Goal: Task Accomplishment & Management: Complete application form

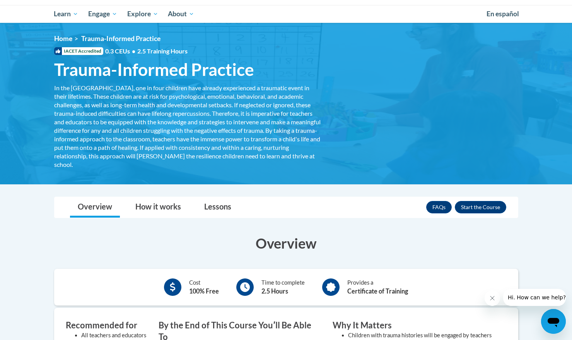
scroll to position [122, 0]
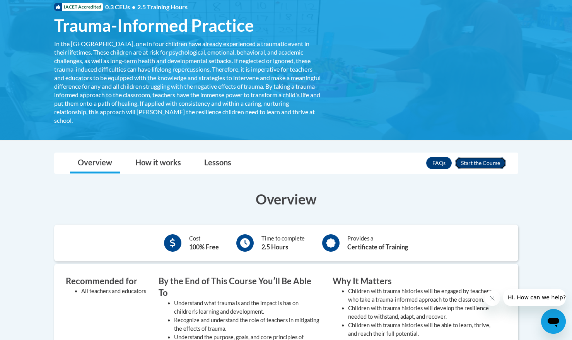
click at [478, 158] on button "Enroll" at bounding box center [480, 163] width 51 height 12
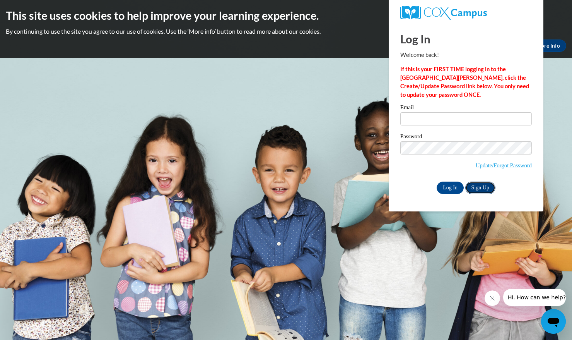
click at [479, 181] on link "Sign Up" at bounding box center [480, 187] width 30 height 12
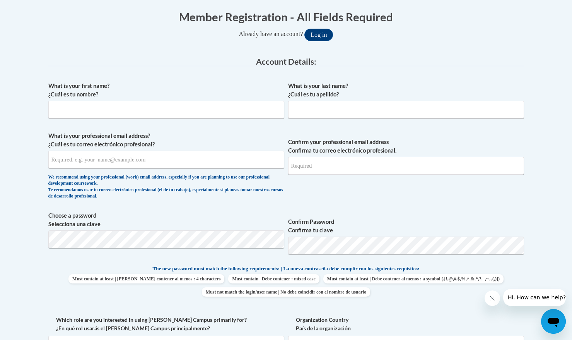
scroll to position [159, 0]
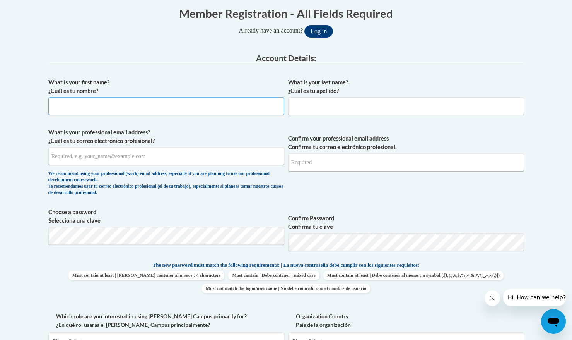
click at [176, 108] on input "What is your first name? ¿Cuál es tu nombre?" at bounding box center [166, 106] width 236 height 18
type input "Thalia"
type input "[PERSON_NAME]"
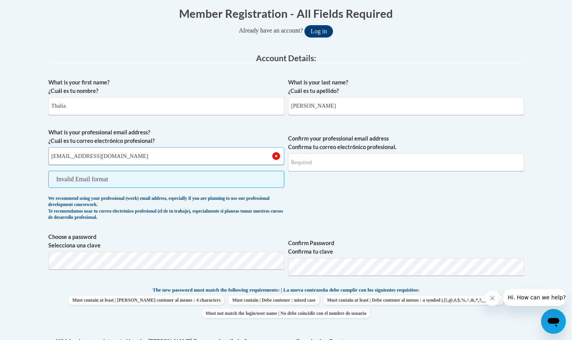
type input "[EMAIL_ADDRESS][DOMAIN_NAME]"
click at [369, 168] on input "Confirm your professional email address Confirma tu correo electrónico profesio…" at bounding box center [406, 162] width 236 height 18
click at [253, 158] on input "[EMAIL_ADDRESS][DOMAIN_NAME]" at bounding box center [166, 156] width 236 height 18
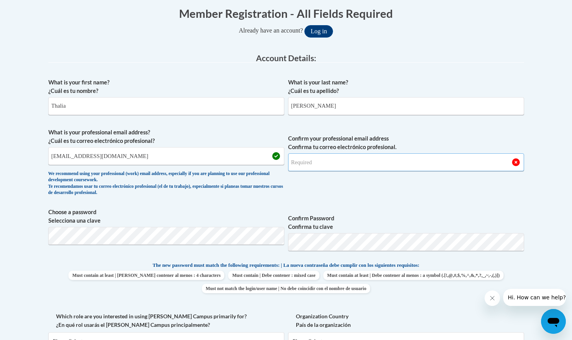
click at [365, 157] on input "Confirm your professional email address Confirma tu correo electrónico profesio…" at bounding box center [406, 162] width 236 height 18
type input "[EMAIL_ADDRESS][DOMAIN_NAME]"
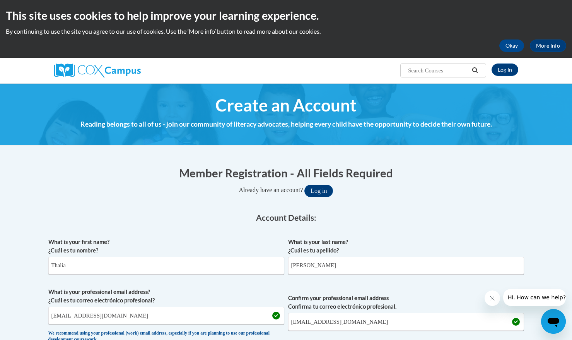
scroll to position [152, 0]
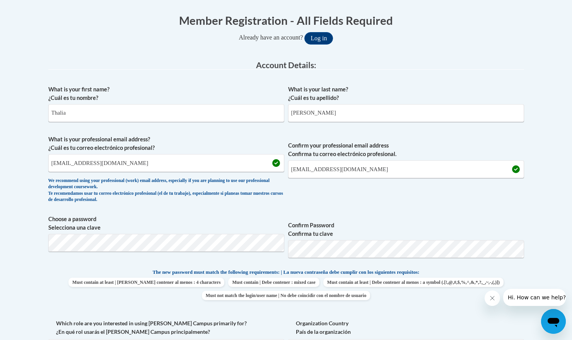
click at [332, 194] on span "Confirm your professional email address Confirma tu correo electrónico profesio…" at bounding box center [406, 171] width 236 height 72
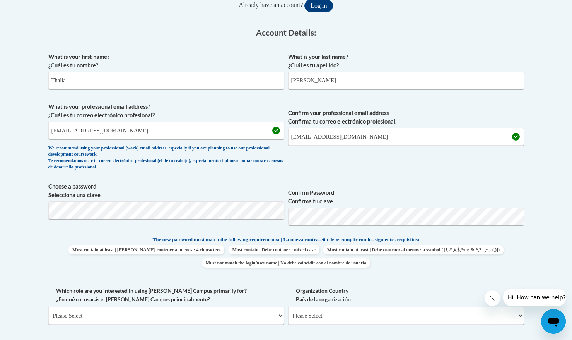
scroll to position [198, 0]
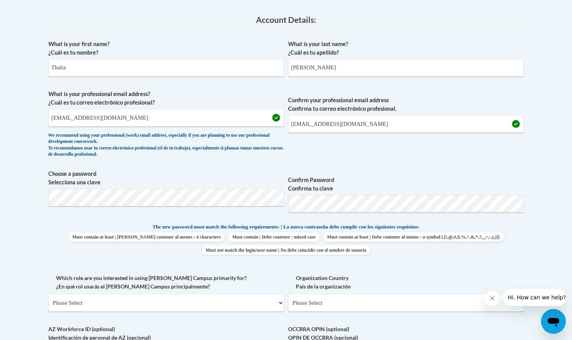
click at [327, 215] on span "Confirm Password Confirma tu clave" at bounding box center [406, 193] width 236 height 49
click at [272, 200] on span "Choose a password Selecciona una clave Confirm Password Confirma tu clave" at bounding box center [286, 193] width 476 height 49
drag, startPoint x: 380, startPoint y: 222, endPoint x: 375, endPoint y: 222, distance: 4.6
click at [379, 222] on p "The new password must match the following requirements: | La nueva contraseña d…" at bounding box center [286, 227] width 476 height 10
click at [225, 221] on div "What is your first name? ¿Cuál es tu nombre? Thalia What is your last name? ¿Cu…" at bounding box center [286, 212] width 476 height 353
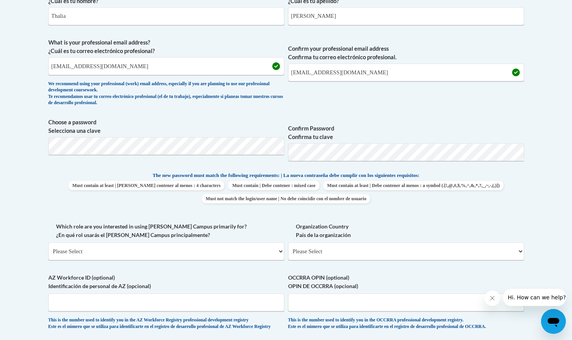
scroll to position [301, 0]
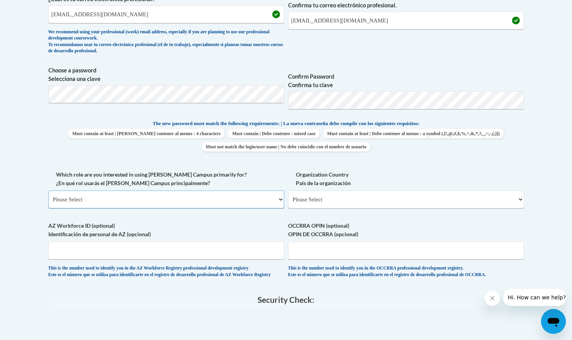
click at [188, 195] on select "Please Select College/University | Colegio/Universidad Community/Nonprofit Part…" at bounding box center [166, 199] width 236 height 18
click at [169, 200] on select "Please Select College/University | Colegio/Universidad Community/Nonprofit Part…" at bounding box center [166, 199] width 236 height 18
select select "fbf2d438-af2f-41f8-98f1-81c410e29de3"
click at [48, 190] on select "Please Select College/University | Colegio/Universidad Community/Nonprofit Part…" at bounding box center [166, 199] width 236 height 18
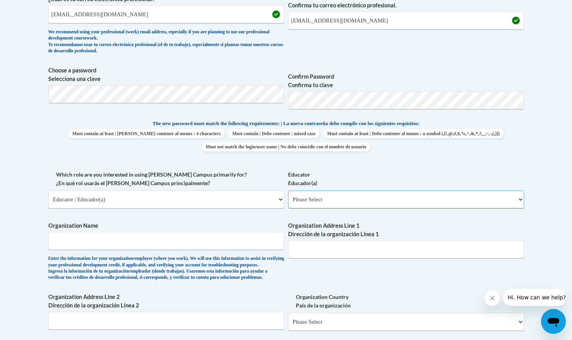
click at [336, 198] on select "Please Select Early Learning/Daycare Teacher/Family Home Care Provider | Maestr…" at bounding box center [406, 199] width 236 height 18
click at [335, 198] on select "Please Select Early Learning/Daycare Teacher/Family Home Care Provider | Maestr…" at bounding box center [406, 199] width 236 height 18
click at [377, 196] on select "Please Select Early Learning/Daycare Teacher/Family Home Care Provider | Maestr…" at bounding box center [406, 199] width 236 height 18
select select "8e40623d-54d0-45cd-9f92-5df65cd3f8cf"
click at [288, 190] on select "Please Select Early Learning/Daycare Teacher/Family Home Care Provider | Maestr…" at bounding box center [406, 199] width 236 height 18
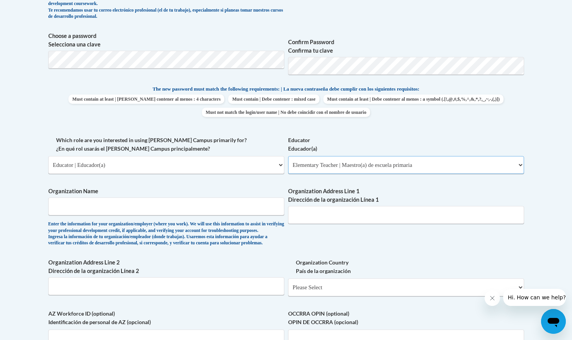
scroll to position [342, 0]
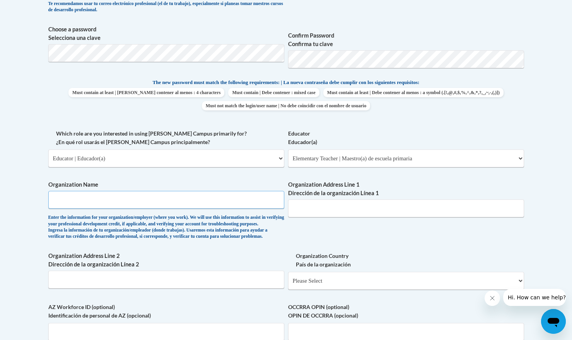
click at [230, 193] on input "Organization Name" at bounding box center [166, 200] width 236 height 18
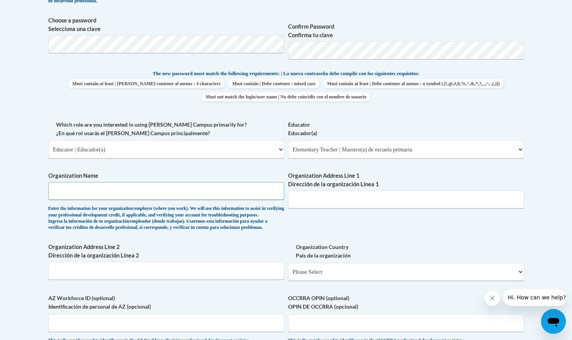
scroll to position [358, 0]
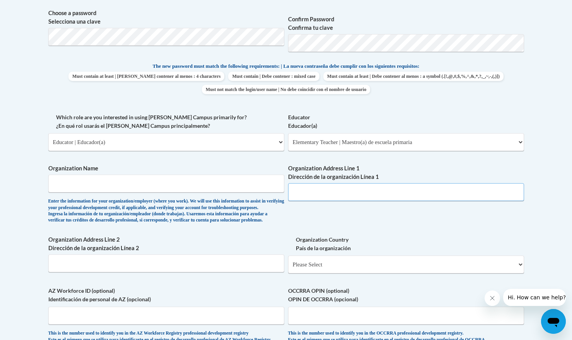
click at [348, 196] on input "Organization Address Line 1 Dirección de la organización Línea 1" at bounding box center [406, 192] width 236 height 18
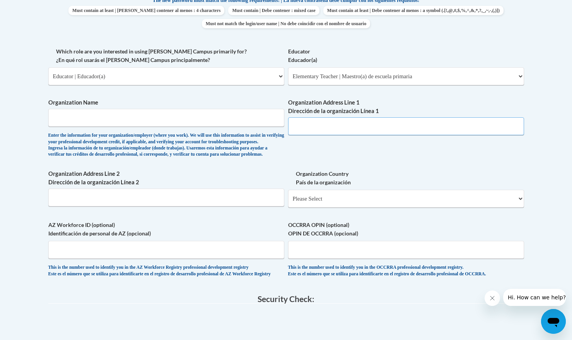
scroll to position [423, 0]
click at [287, 219] on div "What is your first name? ¿Cuál es tu nombre? Thalia What is your last name? ¿Cu…" at bounding box center [286, 47] width 476 height 475
click at [316, 208] on select "Please Select United States | Estados Unidos Outside of the United States | Fue…" at bounding box center [406, 199] width 236 height 18
select select "ad49bcad-a171-4b2e-b99c-48b446064914"
click at [288, 202] on select "Please Select United States | Estados Unidos Outside of the United States | Fue…" at bounding box center [406, 199] width 236 height 18
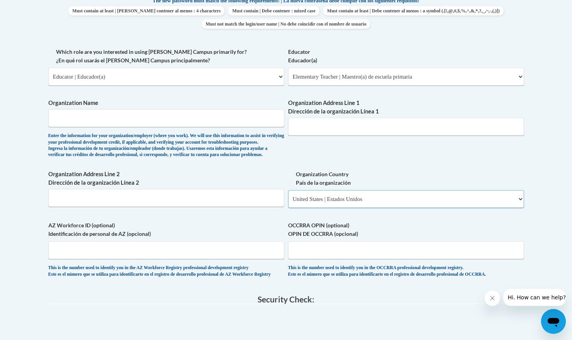
select select
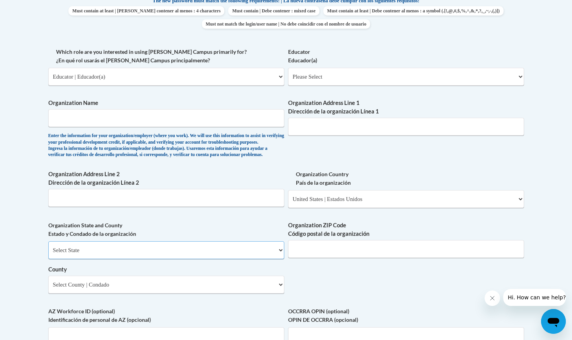
click at [211, 259] on select "Select State Alabama Alaska Arizona Arkansas California Colorado Connecticut De…" at bounding box center [166, 250] width 236 height 18
drag, startPoint x: 346, startPoint y: 252, endPoint x: 321, endPoint y: 247, distance: 26.4
click at [346, 252] on span "Organization ZIP Code Código postal de la organización" at bounding box center [406, 239] width 236 height 37
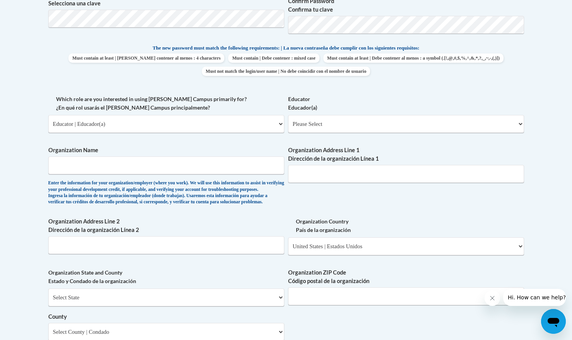
scroll to position [375, 0]
click at [185, 168] on input "Organization Name" at bounding box center [166, 166] width 236 height 18
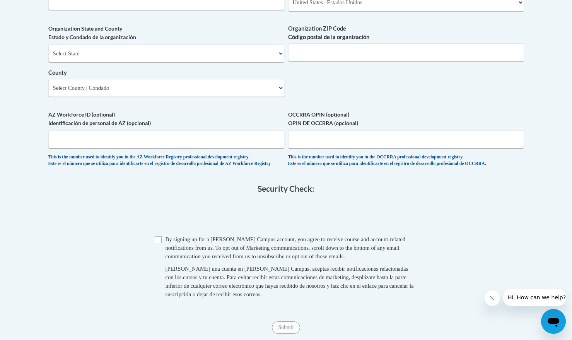
scroll to position [621, 0]
type input "Teach For America"
click at [157, 242] on input "Checkbox" at bounding box center [158, 238] width 7 height 7
checkbox input "true"
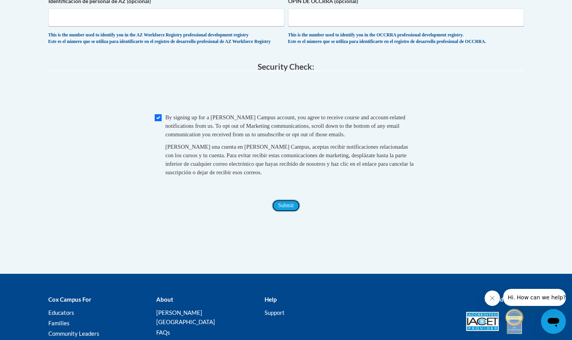
click at [282, 212] on input "Submit" at bounding box center [286, 205] width 28 height 12
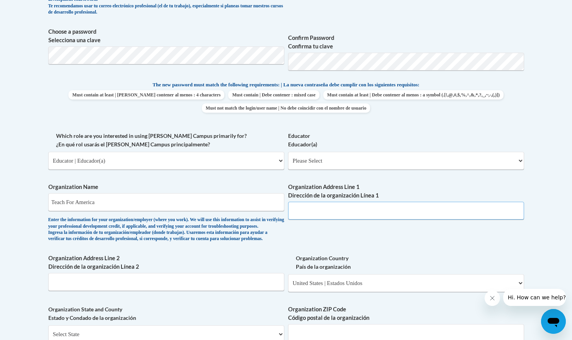
scroll to position [339, 0]
click at [377, 170] on div "Educator Educador(a) Please Select Early Learning/Daycare Teacher/Family Home C…" at bounding box center [406, 154] width 236 height 44
click at [373, 165] on select "Please Select Early Learning/Daycare Teacher/Family Home Care Provider | Maestr…" at bounding box center [406, 161] width 236 height 18
click at [349, 215] on input "Organization Address Line 1 Dirección de la organización Línea 1" at bounding box center [406, 211] width 236 height 18
type input "America"
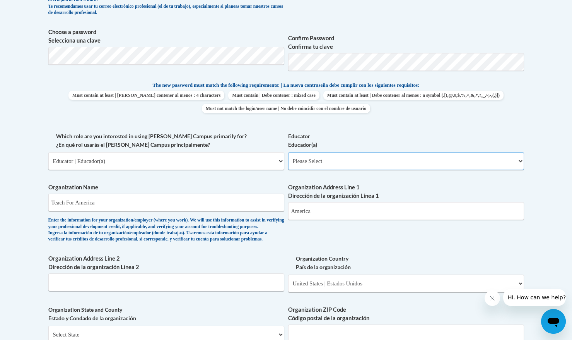
click at [372, 166] on select "Please Select Early Learning/Daycare Teacher/Family Home Care Provider | Maestr…" at bounding box center [406, 161] width 236 height 18
select select "8e40623d-54d0-45cd-9f92-5df65cd3f8cf"
click at [288, 152] on select "Please Select Early Learning/Daycare Teacher/Family Home Care Provider | Maestr…" at bounding box center [406, 161] width 236 height 18
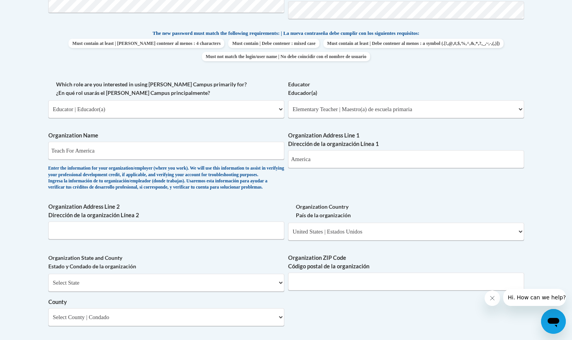
click at [360, 207] on div "What is your first name? ¿Cuál es tu nombre? Thalia What is your last name? ¿Cu…" at bounding box center [286, 123] width 476 height 561
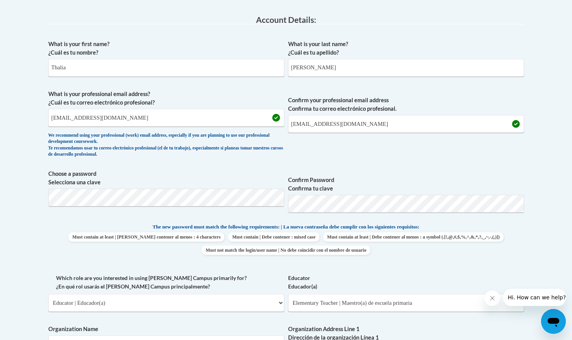
scroll to position [354, 0]
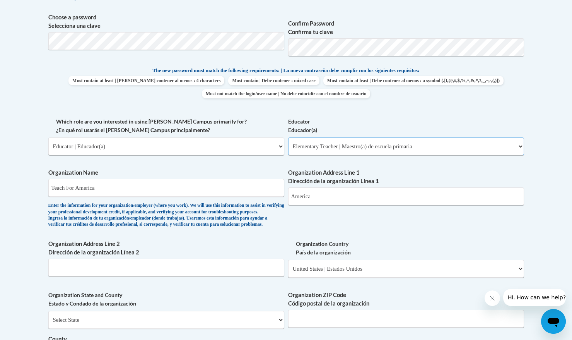
click at [367, 142] on select "Please Select Early Learning/Daycare Teacher/Family Home Care Provider | Maestr…" at bounding box center [406, 146] width 236 height 18
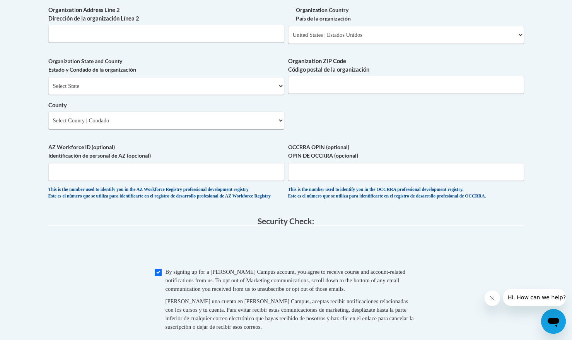
scroll to position [675, 0]
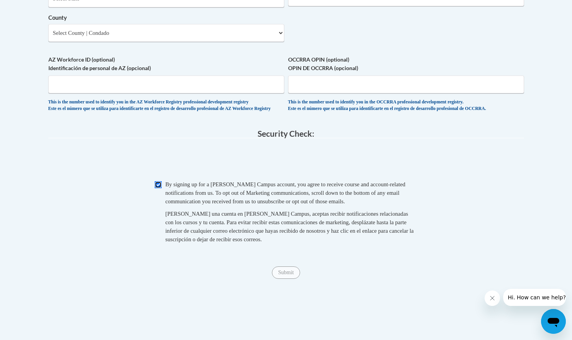
click at [158, 188] on input "Checkbox" at bounding box center [158, 184] width 7 height 7
click at [160, 188] on input "Checkbox" at bounding box center [158, 184] width 7 height 7
checkbox input "true"
click at [300, 278] on div "Submit Submit" at bounding box center [286, 272] width 476 height 12
click at [281, 278] on input "Submit" at bounding box center [286, 272] width 28 height 12
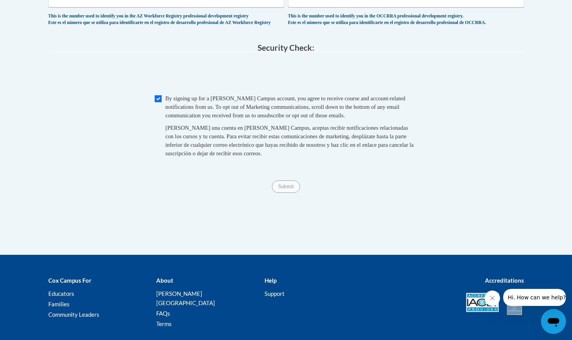
scroll to position [744, 0]
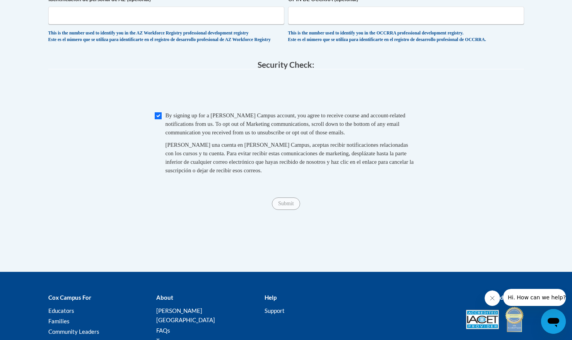
type input "85286"
click at [162, 138] on span "Checkbox By signing up for a Cox Campus account, you agree to receive course an…" at bounding box center [286, 146] width 263 height 71
click at [152, 137] on div "Checkbox By signing up for a Cox Campus account, you agree to receive course an…" at bounding box center [286, 146] width 476 height 71
click at [156, 119] on input "Checkbox" at bounding box center [158, 115] width 7 height 7
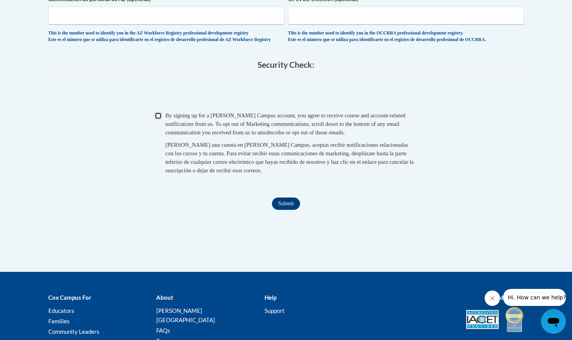
checkbox input "true"
click at [293, 210] on input "Submit" at bounding box center [286, 203] width 28 height 12
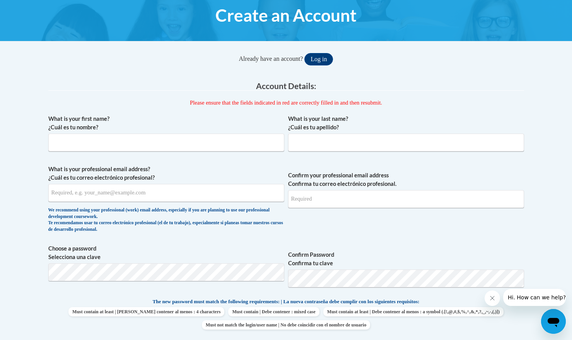
scroll to position [88, 0]
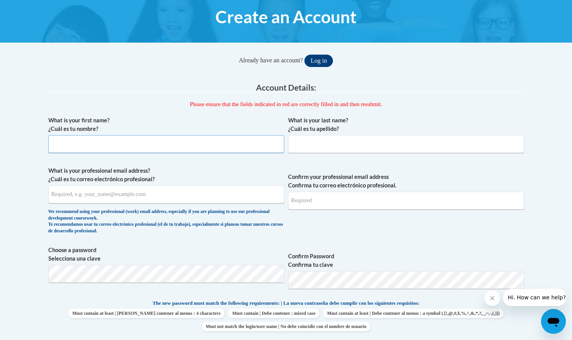
click at [180, 143] on input "What is your first name? ¿Cuál es tu nombre?" at bounding box center [166, 144] width 236 height 18
type input "Thalia"
type input "[PERSON_NAME]"
click at [148, 197] on input "What is your professional email address? ¿Cuál es tu correo electrónico profesi…" at bounding box center [166, 194] width 236 height 18
type input "[EMAIL_ADDRESS][DOMAIN_NAME]"
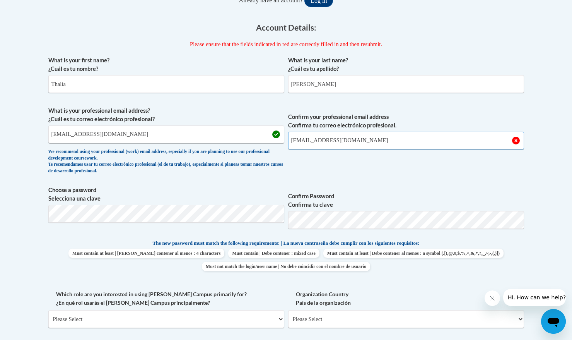
scroll to position [150, 0]
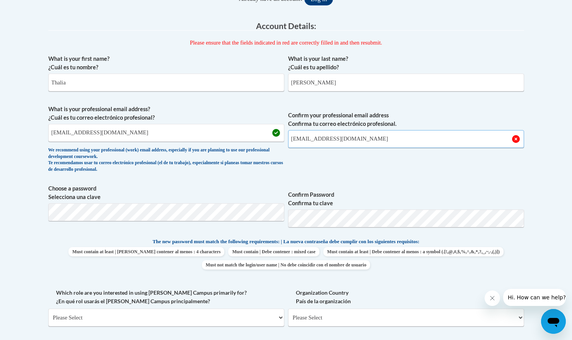
type input "[EMAIL_ADDRESS][DOMAIN_NAME]"
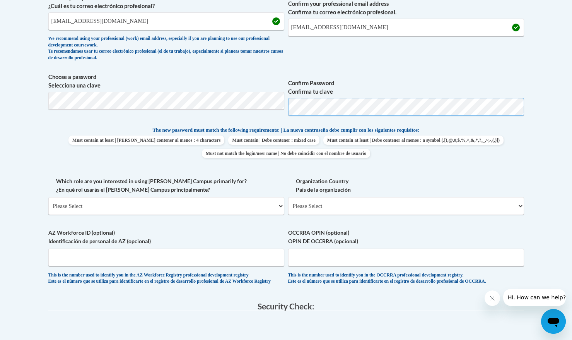
scroll to position [264, 0]
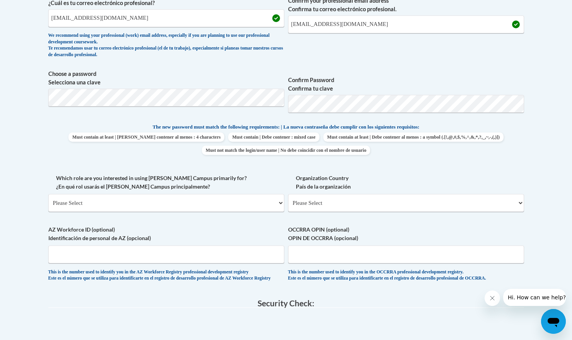
drag, startPoint x: 145, startPoint y: 224, endPoint x: 151, endPoint y: 213, distance: 12.3
click at [145, 224] on div "What is your first name? ¿Cuál es tu nombre? Thalia What is your last name? ¿Cu…" at bounding box center [286, 112] width 476 height 353
click at [151, 213] on div "Which role are you interested in using Cox Campus primarily for? ¿En qué rol us…" at bounding box center [166, 196] width 236 height 44
click at [154, 206] on select "Please Select College/University | Colegio/Universidad Community/Nonprofit Part…" at bounding box center [166, 203] width 236 height 18
select select "fbf2d438-af2f-41f8-98f1-81c410e29de3"
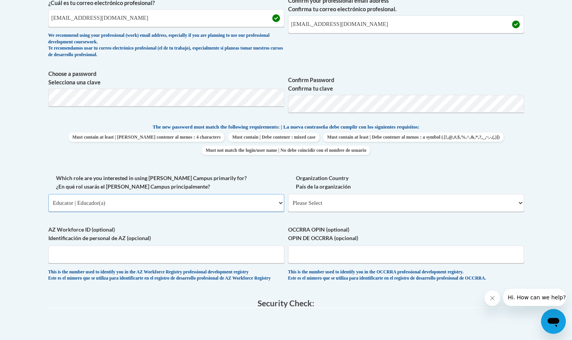
click at [48, 194] on select "Please Select College/University | Colegio/Universidad Community/Nonprofit Part…" at bounding box center [166, 203] width 236 height 18
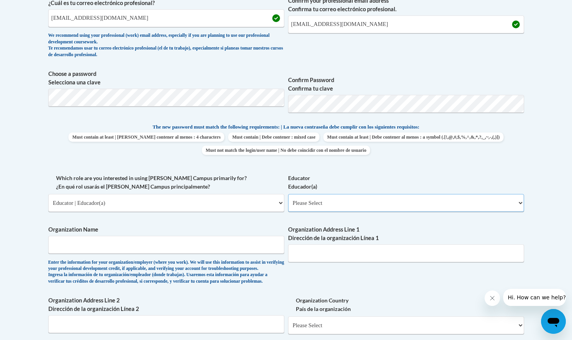
click at [350, 201] on select "Please Select Early Learning/Daycare Teacher/Family Home Care Provider | Maestr…" at bounding box center [406, 203] width 236 height 18
select select "8e40623d-54d0-45cd-9f92-5df65cd3f8cf"
click at [288, 194] on select "Please Select Early Learning/Daycare Teacher/Family Home Care Provider | Maestr…" at bounding box center [406, 203] width 236 height 18
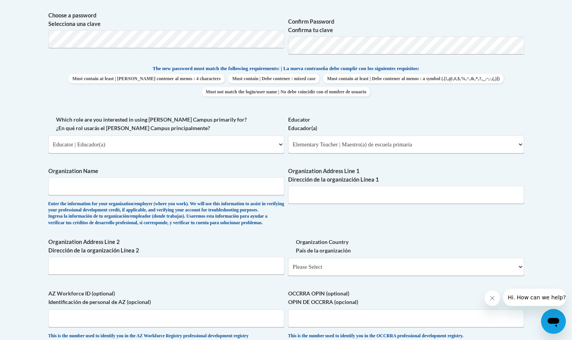
click at [206, 198] on span "Organization Name Enter the information for your organization/employer (where y…" at bounding box center [166, 196] width 236 height 59
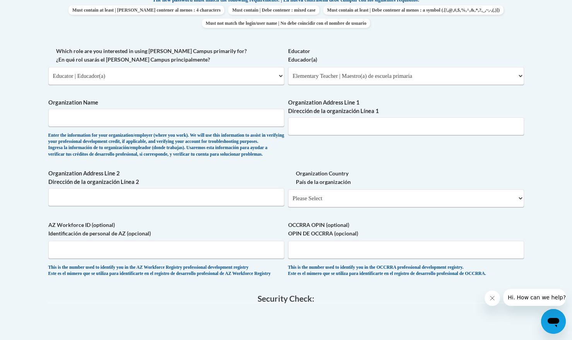
scroll to position [359, 0]
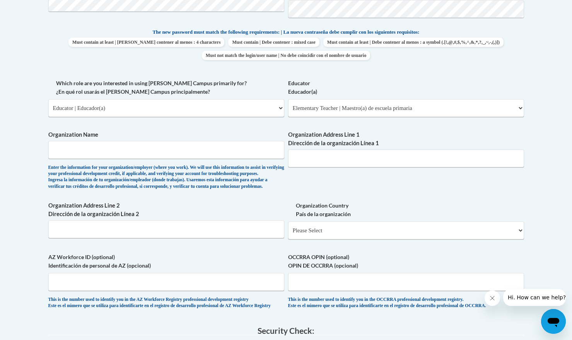
click at [184, 140] on span "Organization Name Enter the information for your organization/employer (where y…" at bounding box center [166, 159] width 236 height 59
click at [181, 154] on input "Organization Name" at bounding box center [166, 150] width 236 height 18
type input "Teach For America"
drag, startPoint x: 374, startPoint y: 165, endPoint x: 369, endPoint y: 164, distance: 5.3
click at [374, 165] on input "Organization Address Line 1 Dirección de la organización Línea 1" at bounding box center [406, 158] width 236 height 18
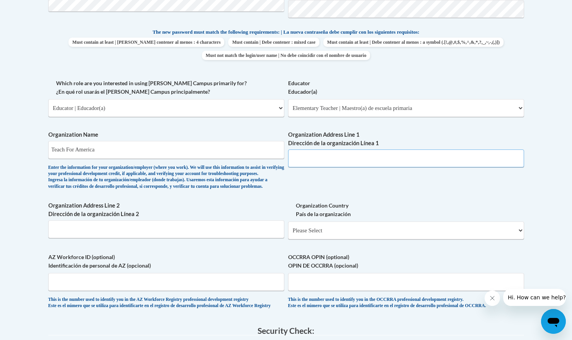
type input "America"
click at [225, 218] on label "Organization Address Line 2 Dirección de la organización Línea 2" at bounding box center [166, 209] width 236 height 17
click at [225, 230] on input "Organization Address Line 2 Dirección de la organización Línea 2" at bounding box center [166, 229] width 236 height 18
click at [221, 238] on input "Organization Address Line 2 Dirección de la organización Línea 2" at bounding box center [166, 229] width 236 height 18
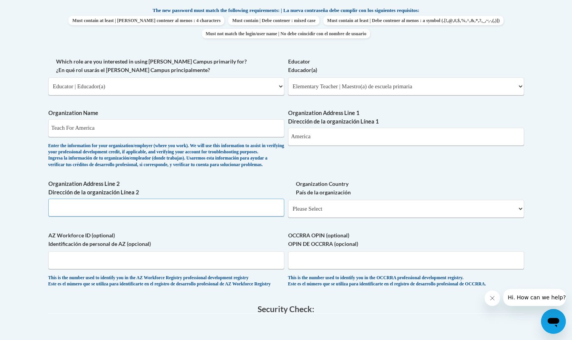
scroll to position [399, 0]
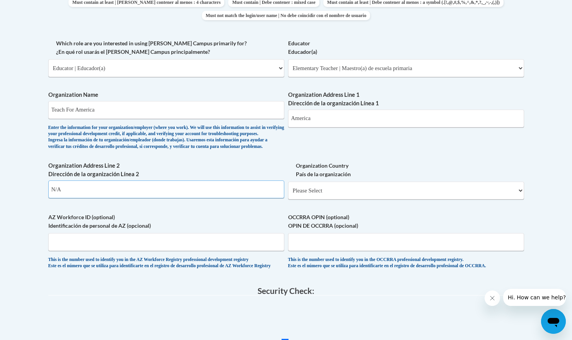
type input "N/A"
click at [363, 195] on select "Please Select United States | Estados Unidos Outside of the United States | Fue…" at bounding box center [406, 190] width 236 height 18
select select "ad49bcad-a171-4b2e-b99c-48b446064914"
click at [288, 194] on select "Please Select United States | Estados Unidos Outside of the United States | Fue…" at bounding box center [406, 190] width 236 height 18
select select
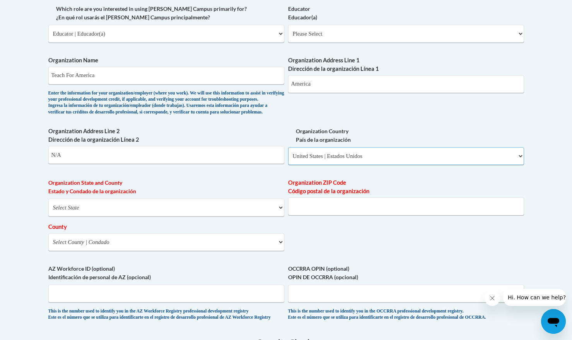
scroll to position [449, 0]
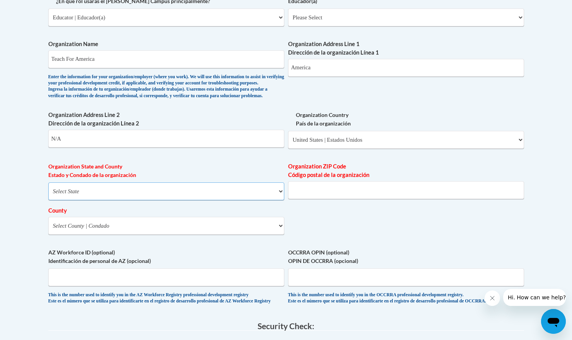
click at [258, 198] on select "Select State Alabama Alaska Arizona Arkansas California Colorado Connecticut De…" at bounding box center [166, 191] width 236 height 18
click at [340, 148] on select "Please Select United States | Estados Unidos Outside of the United States | Fue…" at bounding box center [406, 140] width 236 height 18
click at [288, 143] on select "Please Select United States | Estados Unidos Outside of the United States | Fue…" at bounding box center [406, 140] width 236 height 18
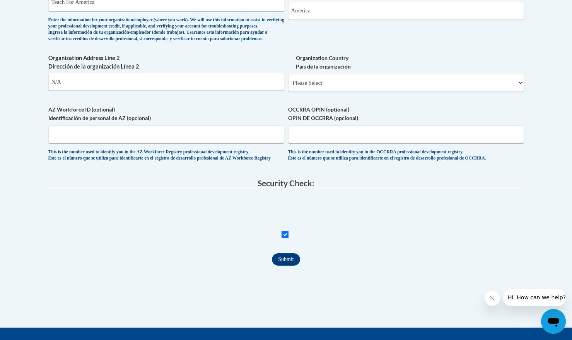
scroll to position [512, 0]
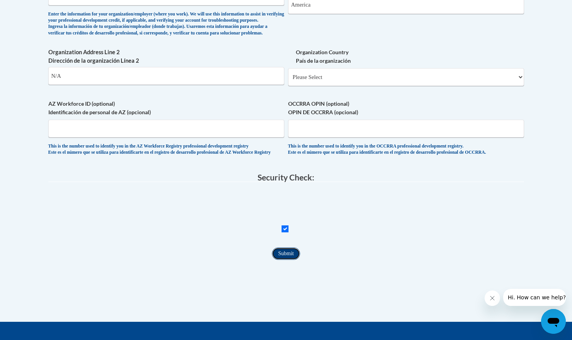
click at [287, 259] on input "Submit" at bounding box center [286, 253] width 28 height 12
click at [323, 86] on select "Please Select United States | Estados Unidos Outside of the United States | Fue…" at bounding box center [406, 77] width 236 height 18
select select "ad49bcad-a171-4b2e-b99c-48b446064914"
click at [288, 81] on select "Please Select United States | Estados Unidos Outside of the United States | Fue…" at bounding box center [406, 77] width 236 height 18
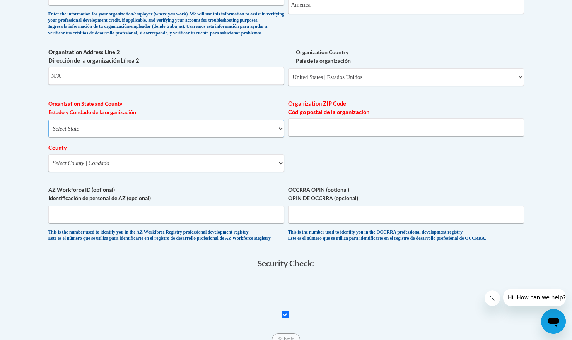
click at [166, 137] on select "Select State Alabama Alaska Arizona Arkansas California Colorado Connecticut De…" at bounding box center [166, 128] width 236 height 18
select select "Arizona"
click at [48, 132] on select "Select State Alabama Alaska Arizona Arkansas California Colorado Connecticut De…" at bounding box center [166, 128] width 236 height 18
click at [348, 136] on input "Organization ZIP Code Código postal de la organización" at bounding box center [406, 127] width 236 height 18
type input "85286"
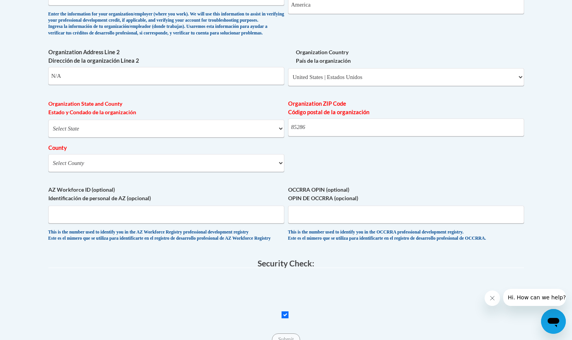
click at [197, 177] on div "Organization State and County Estado y Condado de la organización Select State …" at bounding box center [166, 138] width 236 height 78
click at [197, 172] on select "Select County Apache Cochise Coconino Gila Graham Greenlee La Paz Maricopa Moha…" at bounding box center [166, 163] width 236 height 18
select select "Maricopa"
click at [48, 166] on select "Select County Apache Cochise Coconino Gila Graham Greenlee La Paz Maricopa Moha…" at bounding box center [166, 163] width 236 height 18
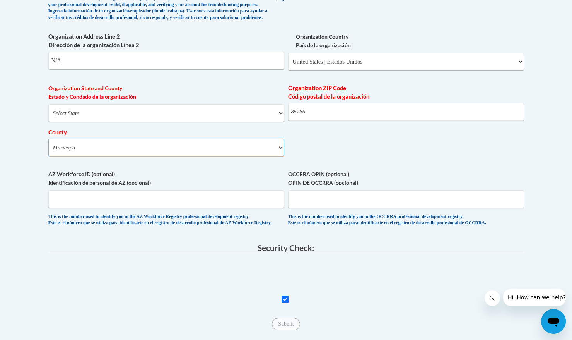
scroll to position [552, 0]
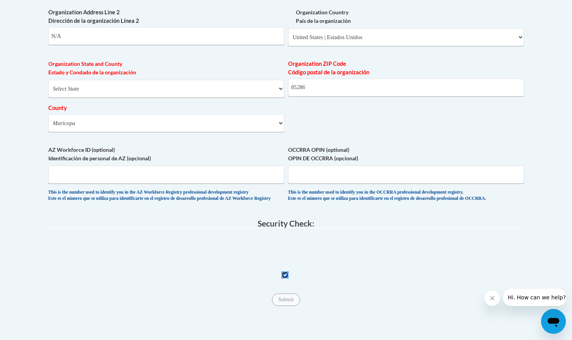
click at [284, 278] on input "Checkbox" at bounding box center [285, 274] width 7 height 7
checkbox input "true"
click at [287, 305] on input "Submit" at bounding box center [286, 299] width 28 height 12
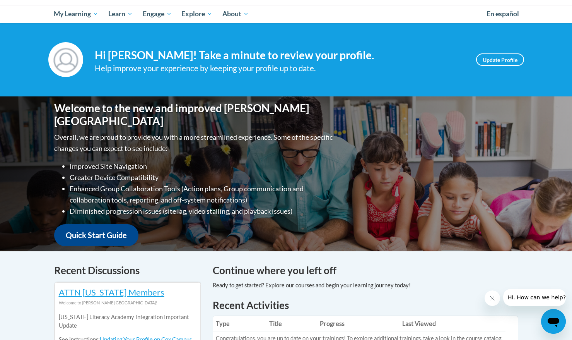
scroll to position [120, 0]
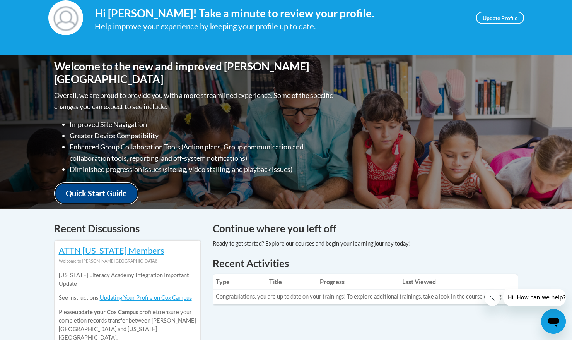
click at [124, 192] on link "Quick Start Guide" at bounding box center [96, 193] width 84 height 22
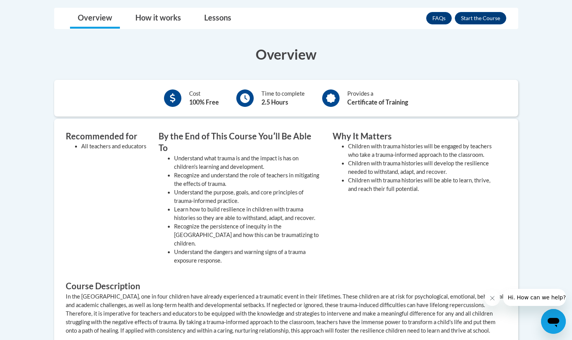
scroll to position [245, 0]
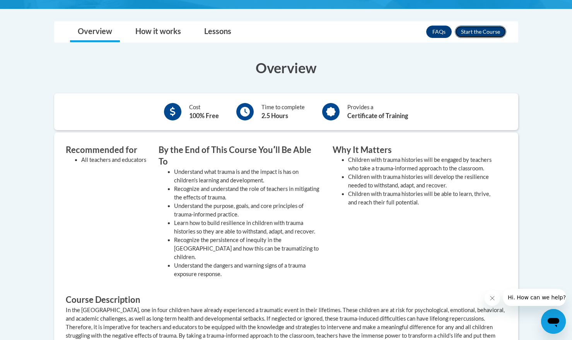
click at [459, 38] on button "Enroll" at bounding box center [480, 32] width 51 height 12
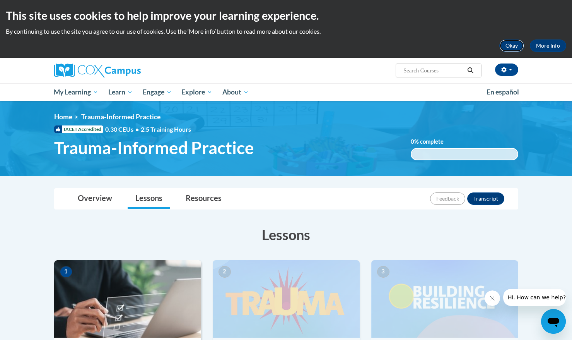
click at [514, 46] on button "Okay" at bounding box center [511, 45] width 25 height 12
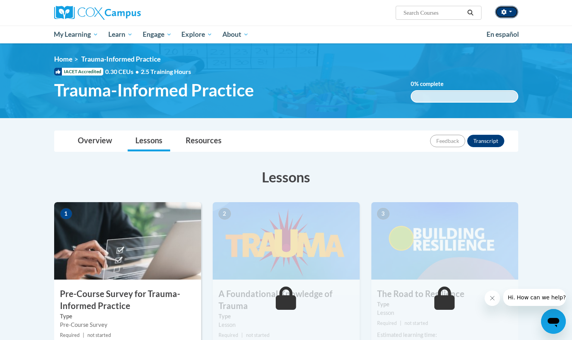
click at [514, 15] on button "button" at bounding box center [506, 12] width 23 height 12
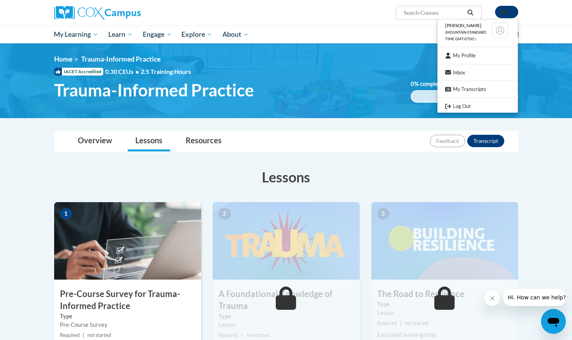
click at [514, 12] on button "button" at bounding box center [506, 12] width 23 height 12
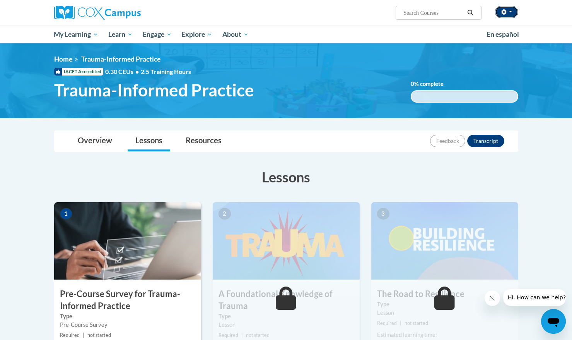
click at [514, 12] on button "button" at bounding box center [506, 12] width 23 height 12
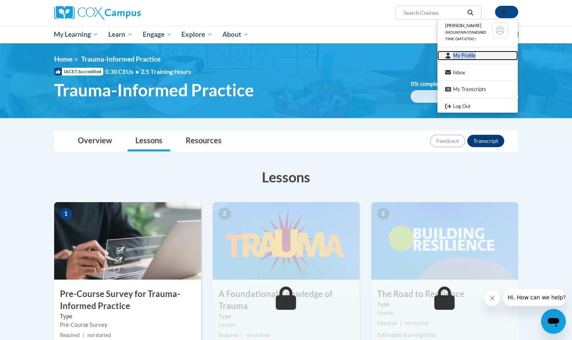
scroll to position [89, 0]
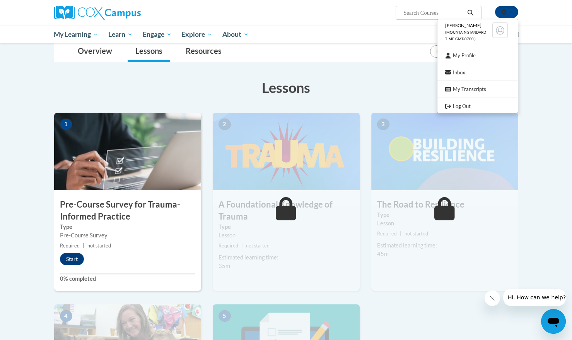
click at [422, 319] on div "1 Pre-Course Survey for Trauma-Informed Practice Type Pre-Course Survey Require…" at bounding box center [286, 298] width 476 height 370
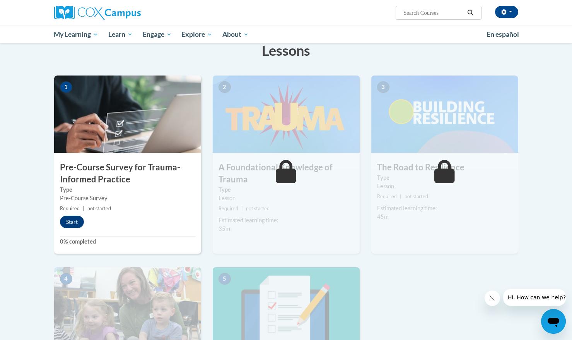
scroll to position [129, 0]
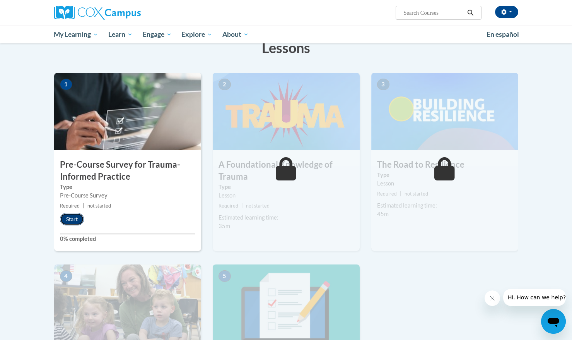
click at [73, 223] on button "Start" at bounding box center [72, 219] width 24 height 12
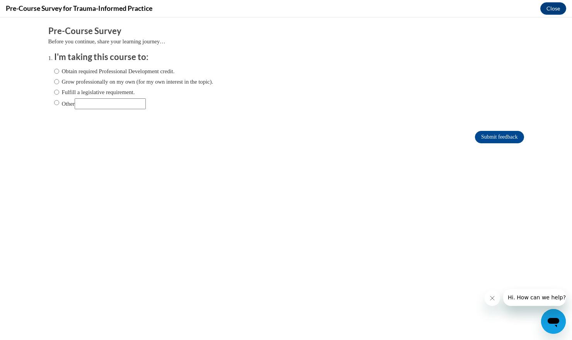
scroll to position [0, 0]
click at [113, 70] on label "Obtain required Professional Development credit." at bounding box center [114, 71] width 121 height 9
click at [59, 70] on input "Obtain required Professional Development credit." at bounding box center [56, 71] width 5 height 9
radio input "true"
click at [503, 137] on input "Submit feedback" at bounding box center [499, 137] width 49 height 12
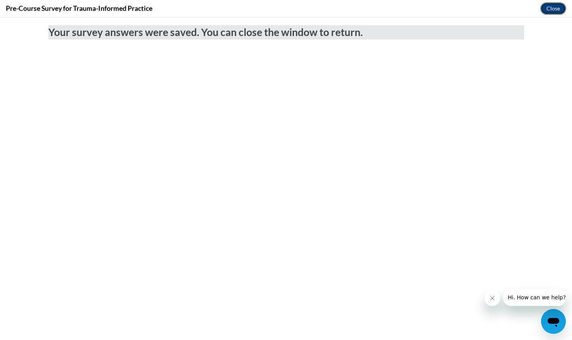
click at [549, 5] on button "Close" at bounding box center [553, 8] width 26 height 12
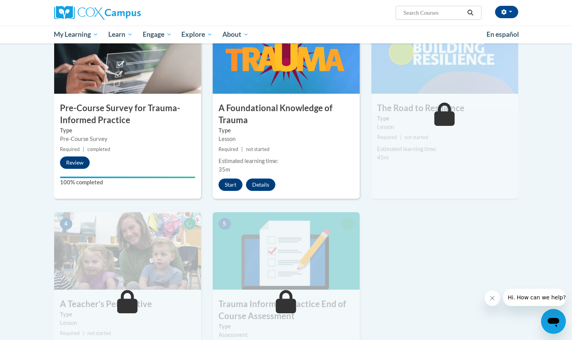
scroll to position [184, 0]
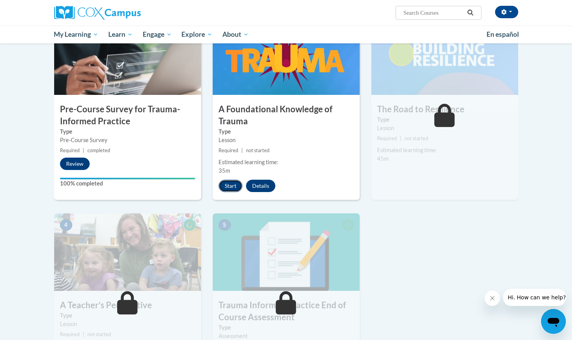
click at [229, 190] on button "Start" at bounding box center [230, 185] width 24 height 12
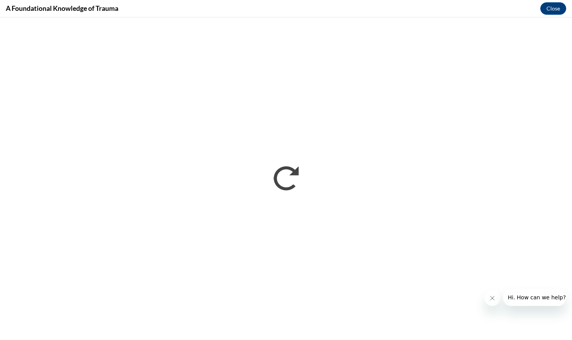
scroll to position [0, 0]
